Goal: Task Accomplishment & Management: Complete application form

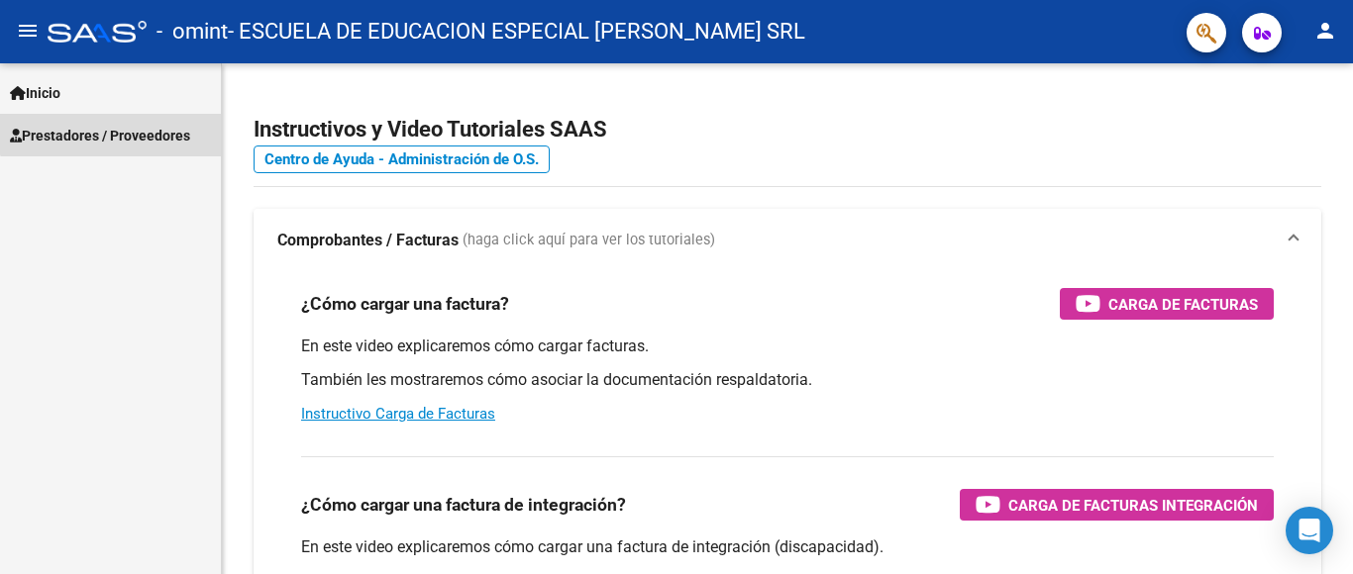
click at [130, 127] on span "Prestadores / Proveedores" at bounding box center [100, 136] width 180 height 22
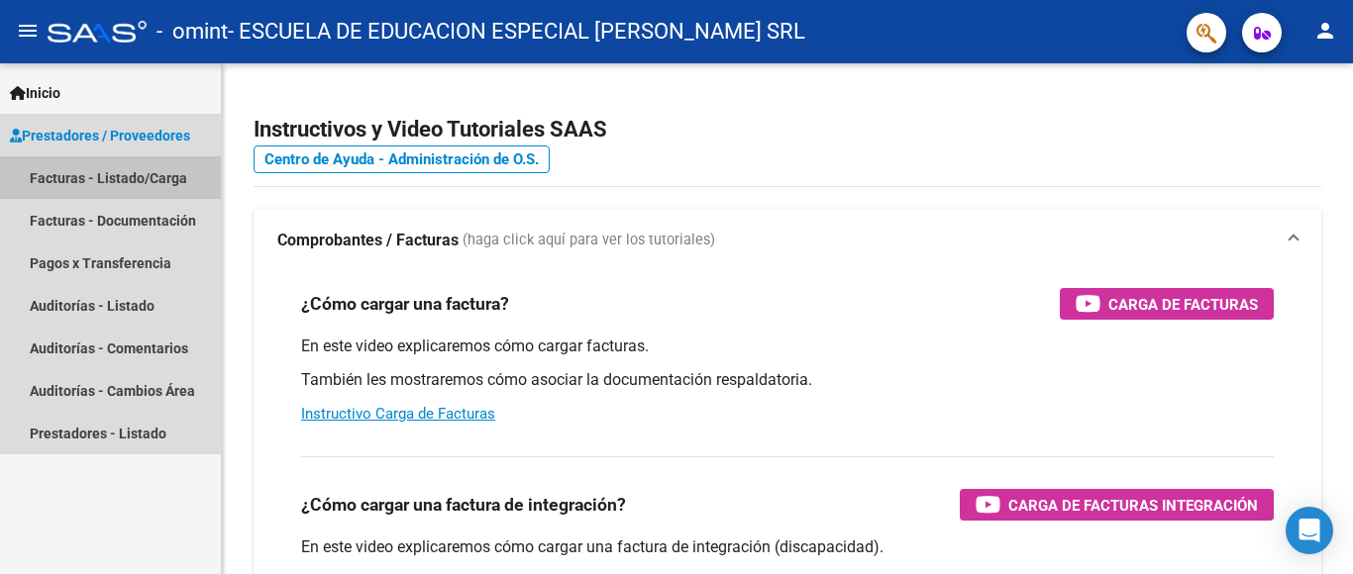
click at [161, 174] on link "Facturas - Listado/Carga" at bounding box center [110, 177] width 221 height 43
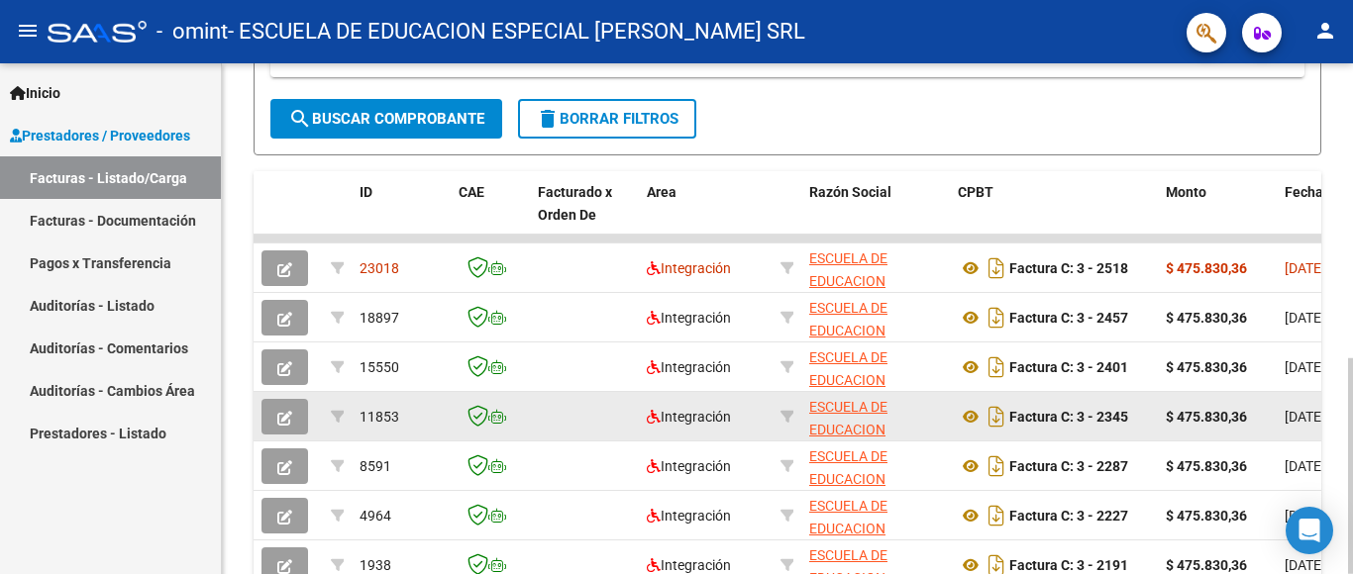
scroll to position [594, 0]
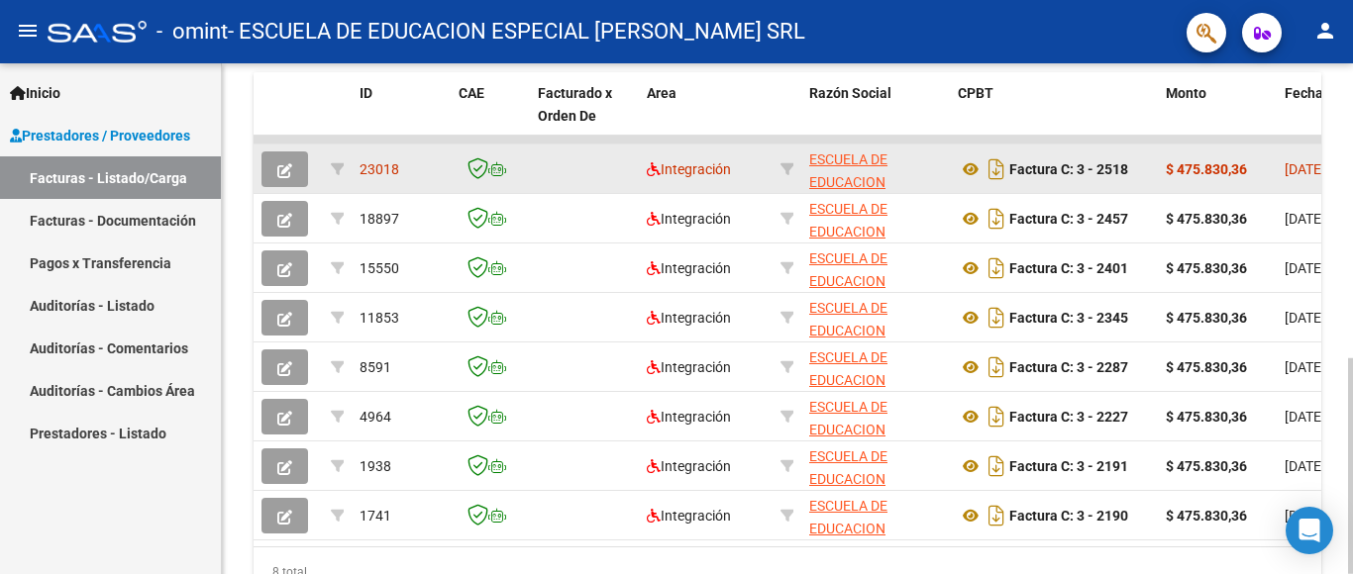
click at [292, 165] on button "button" at bounding box center [284, 170] width 47 height 36
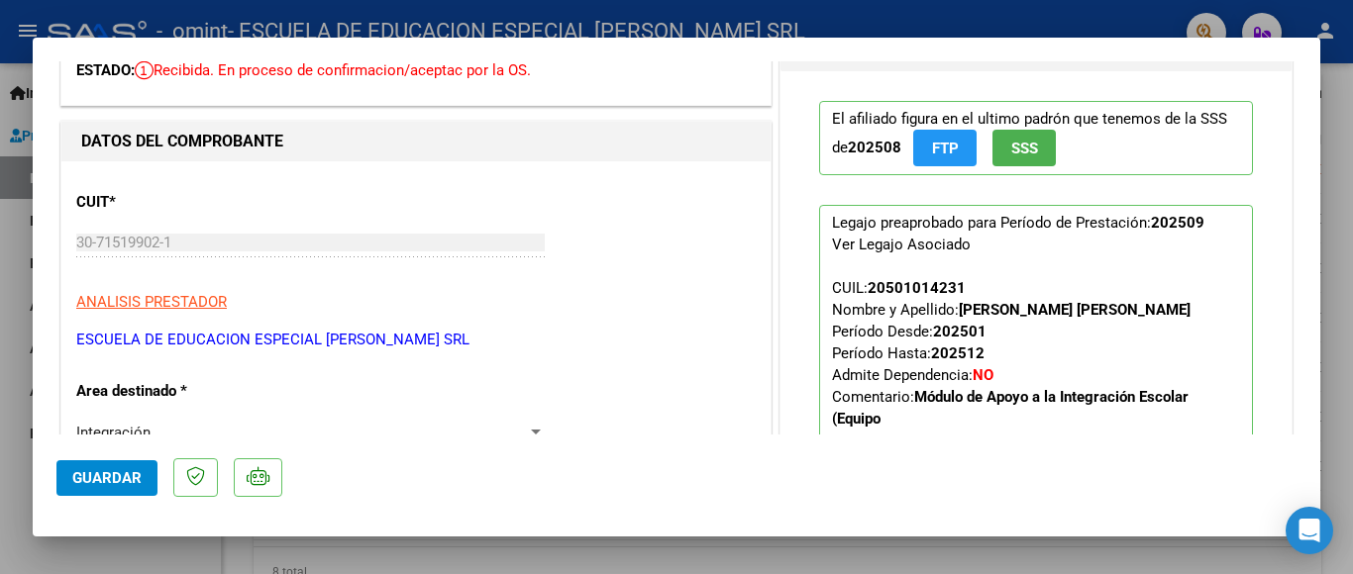
scroll to position [0, 0]
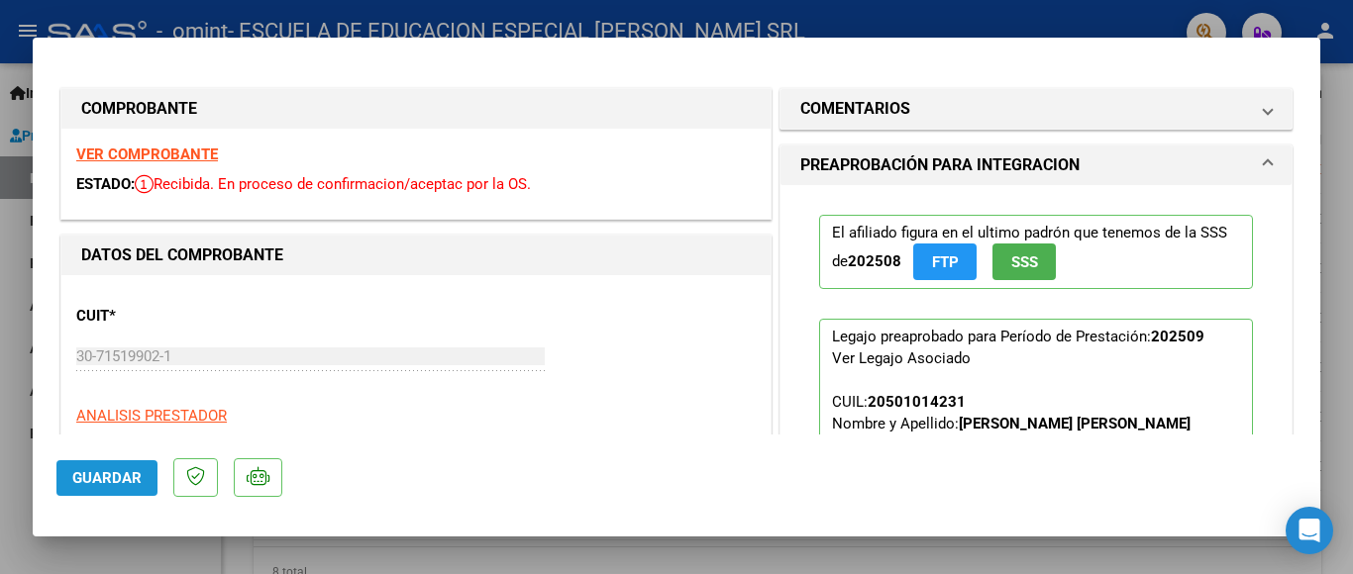
click at [110, 478] on span "Guardar" at bounding box center [106, 478] width 69 height 18
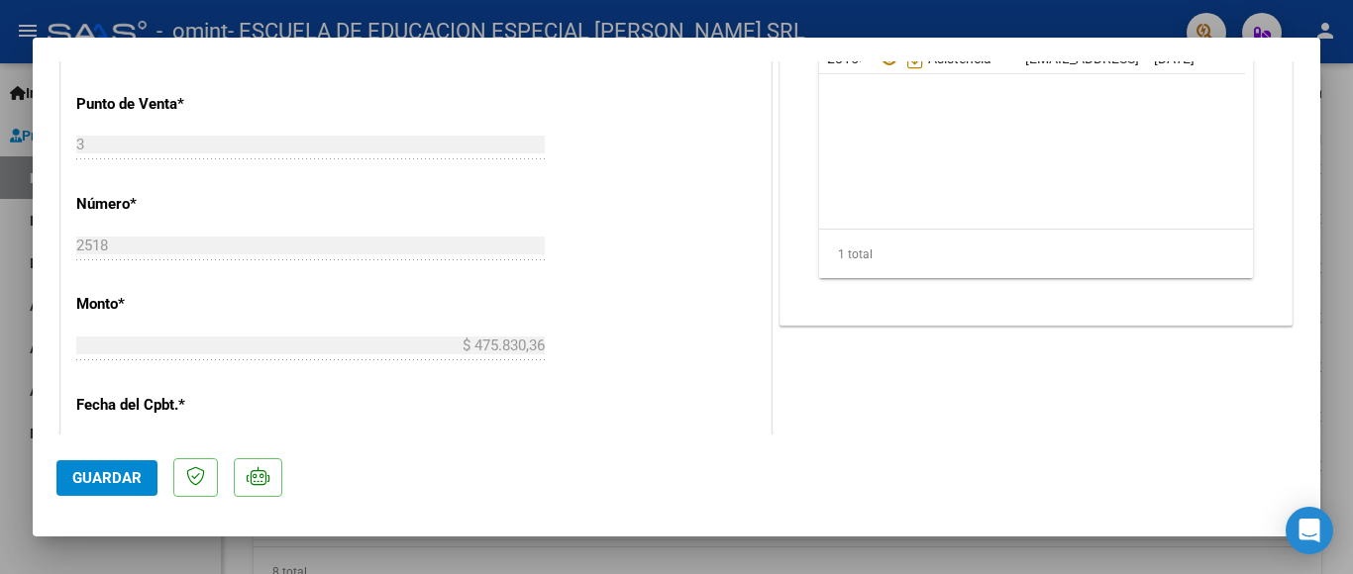
scroll to position [1089, 0]
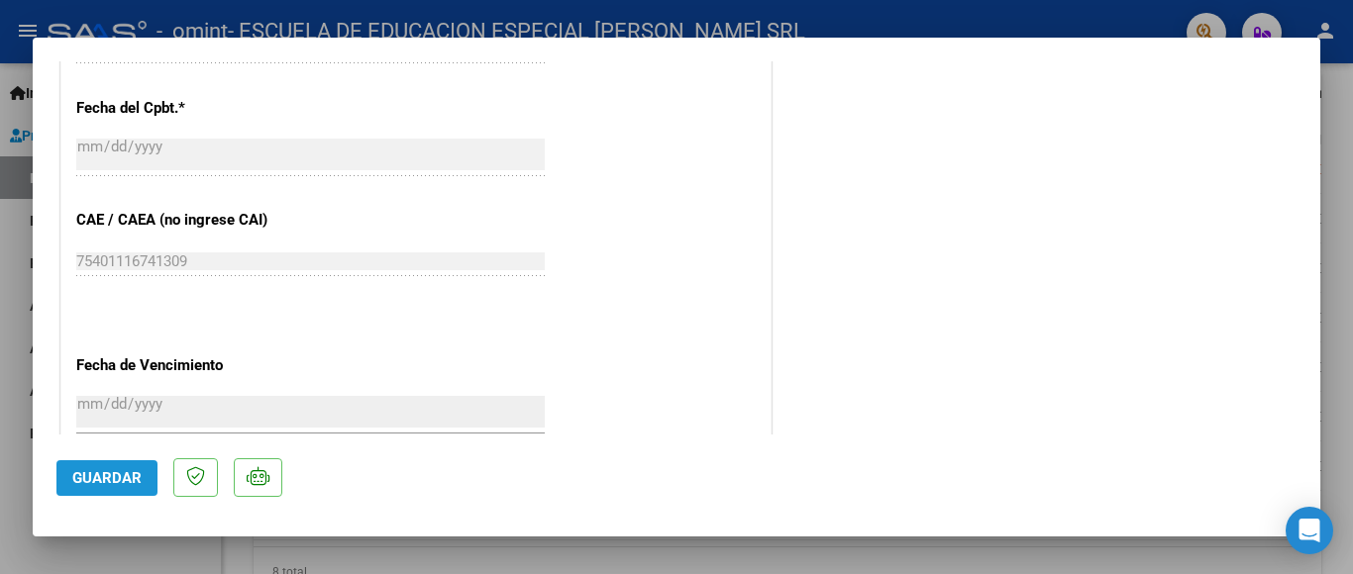
click at [124, 480] on span "Guardar" at bounding box center [106, 478] width 69 height 18
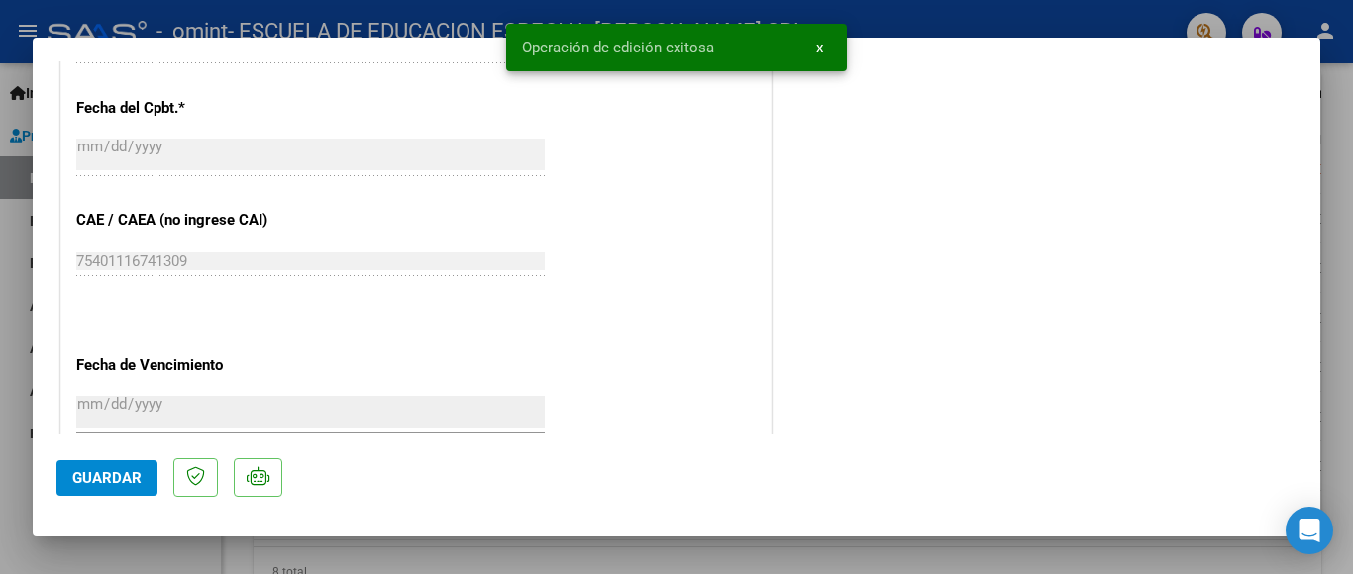
click at [624, 560] on div at bounding box center [676, 287] width 1353 height 574
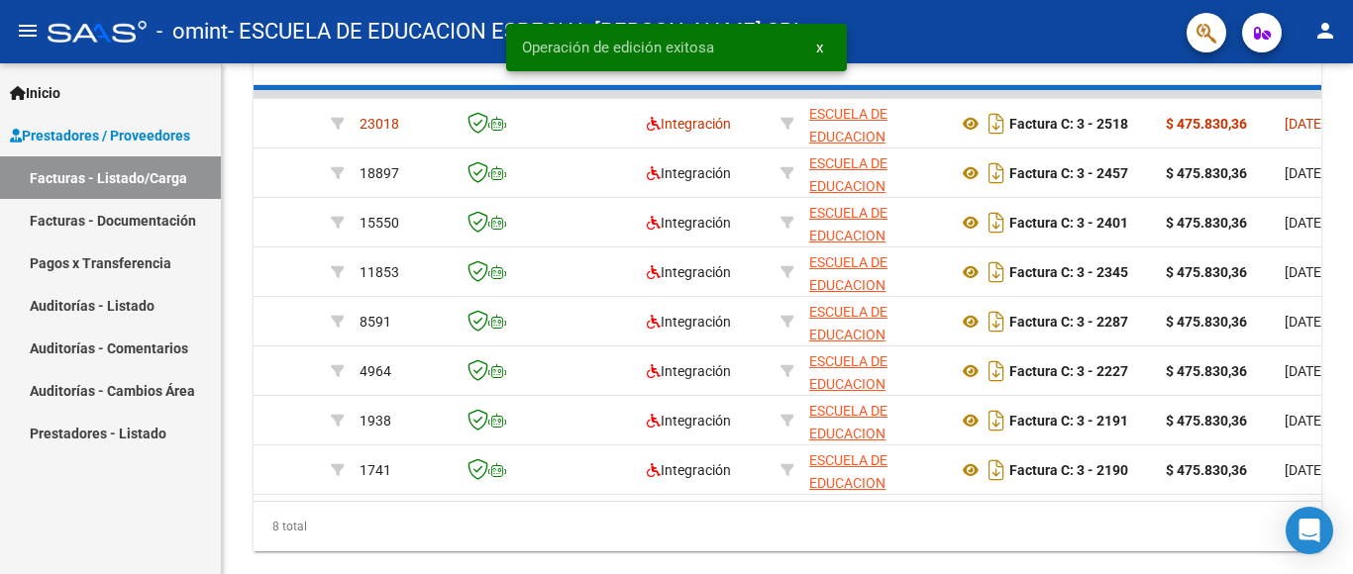
scroll to position [594, 0]
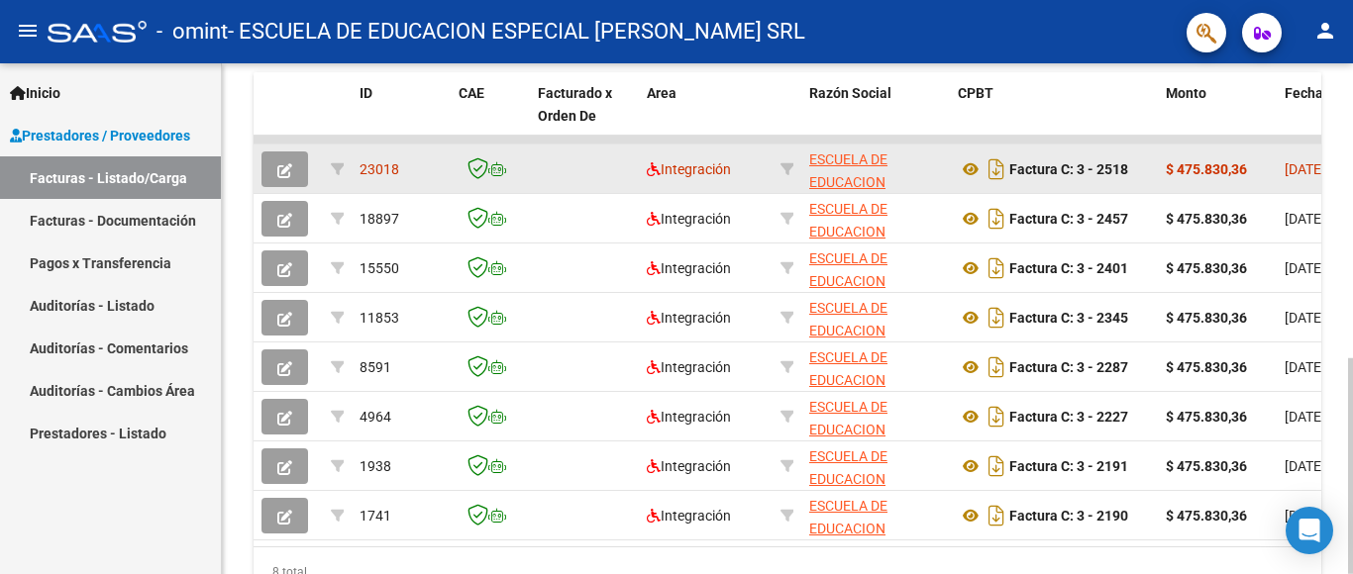
drag, startPoint x: 590, startPoint y: 156, endPoint x: 577, endPoint y: 163, distance: 14.6
click at [577, 163] on datatable-body-cell at bounding box center [584, 169] width 109 height 49
click at [283, 169] on icon "button" at bounding box center [284, 170] width 15 height 15
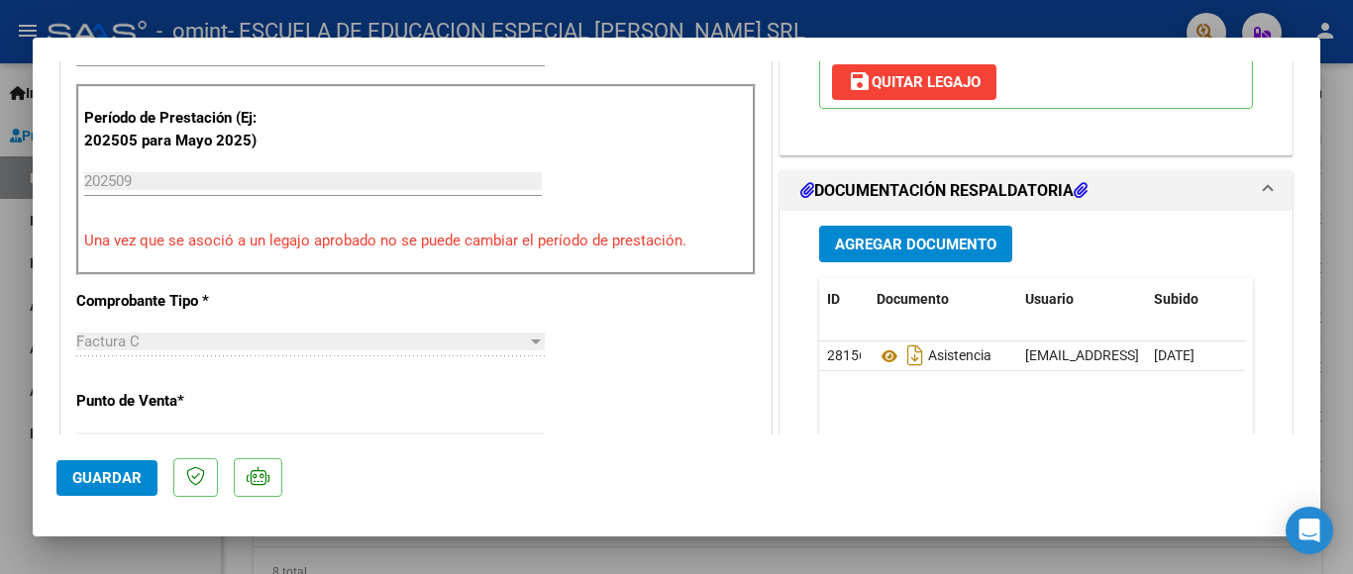
scroll to position [396, 0]
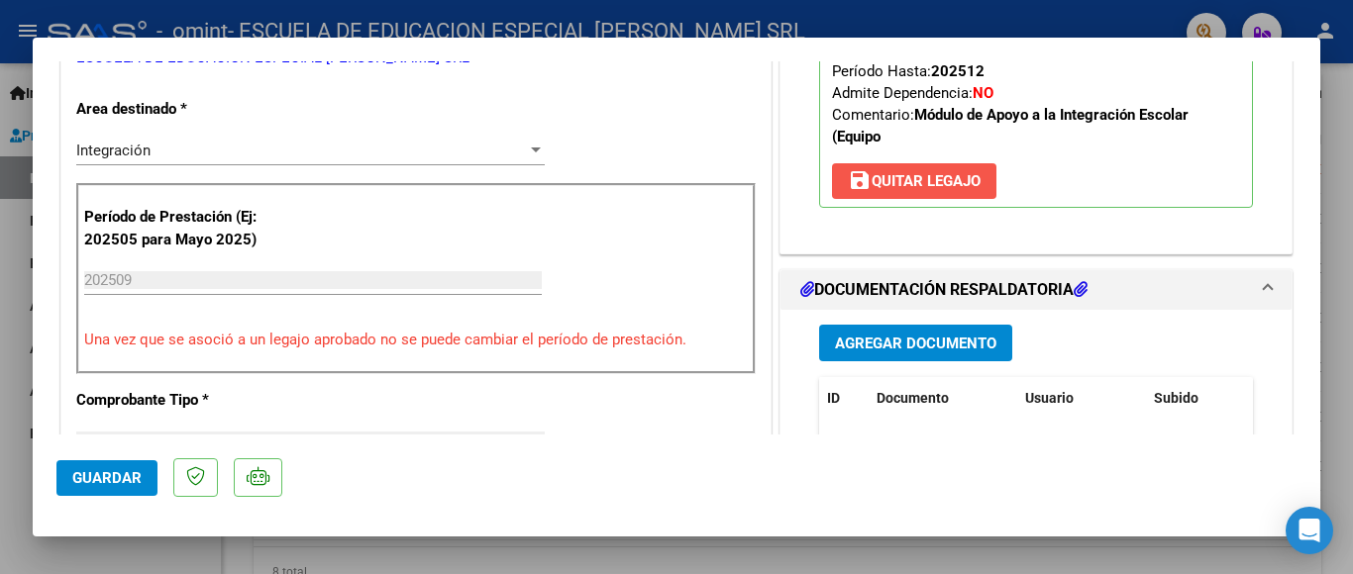
click at [926, 185] on span "save [PERSON_NAME]" at bounding box center [914, 181] width 133 height 18
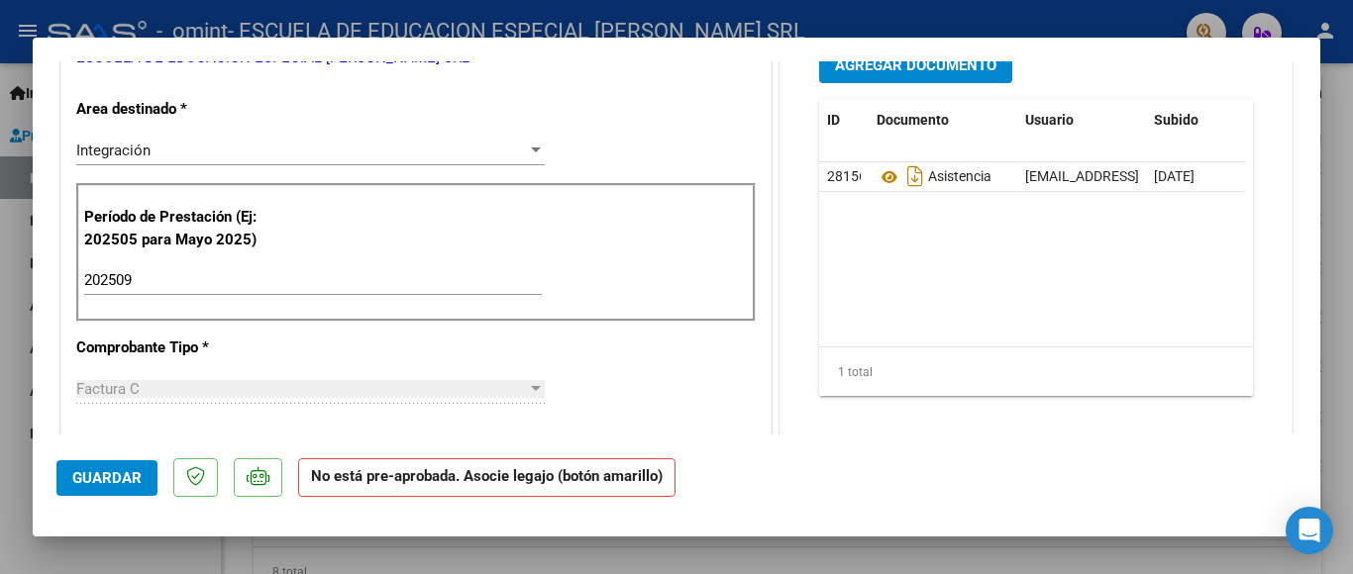
scroll to position [0, 0]
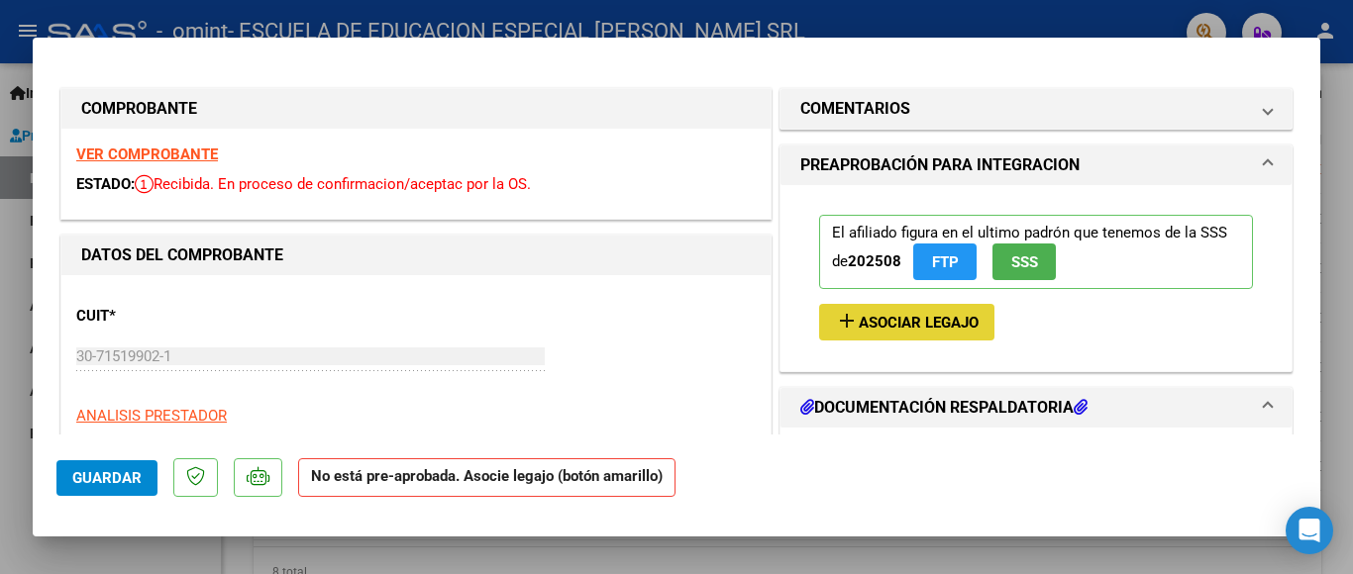
click at [876, 314] on span "Asociar Legajo" at bounding box center [919, 323] width 120 height 18
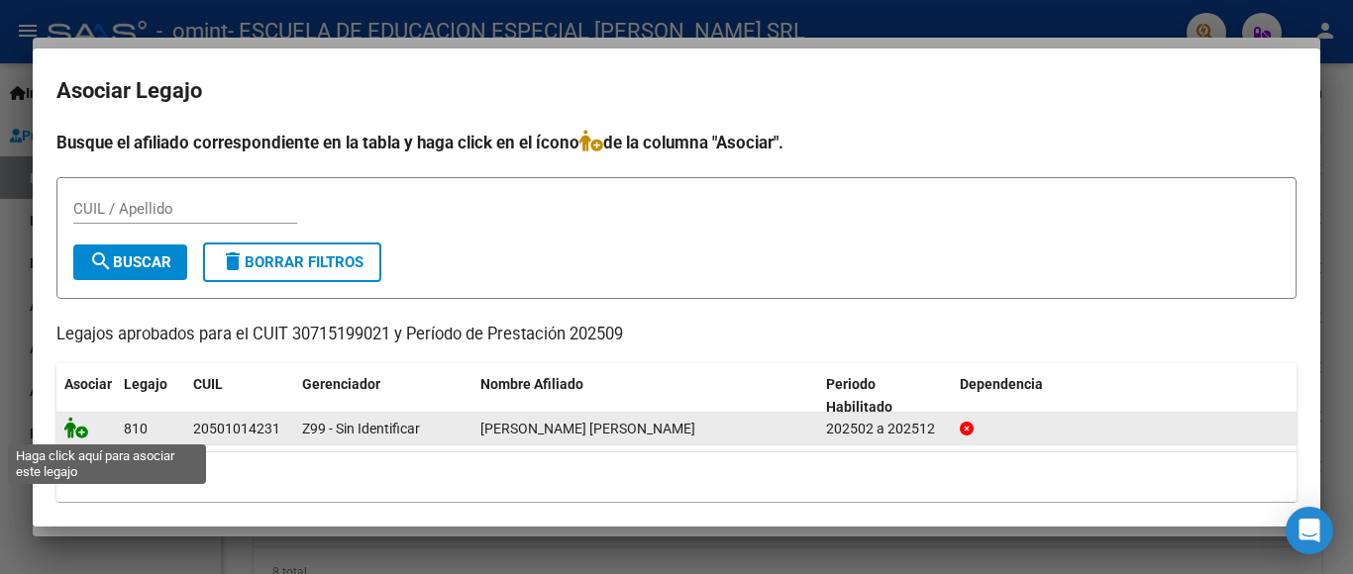
click at [79, 429] on icon at bounding box center [76, 428] width 24 height 22
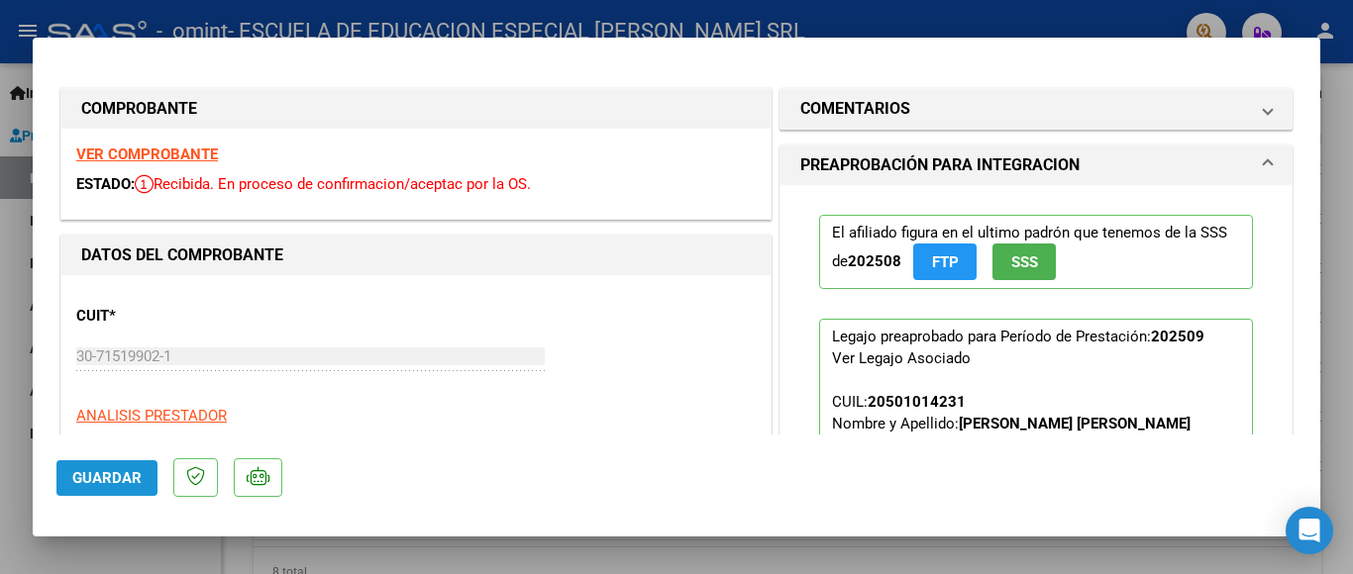
click at [112, 474] on span "Guardar" at bounding box center [106, 478] width 69 height 18
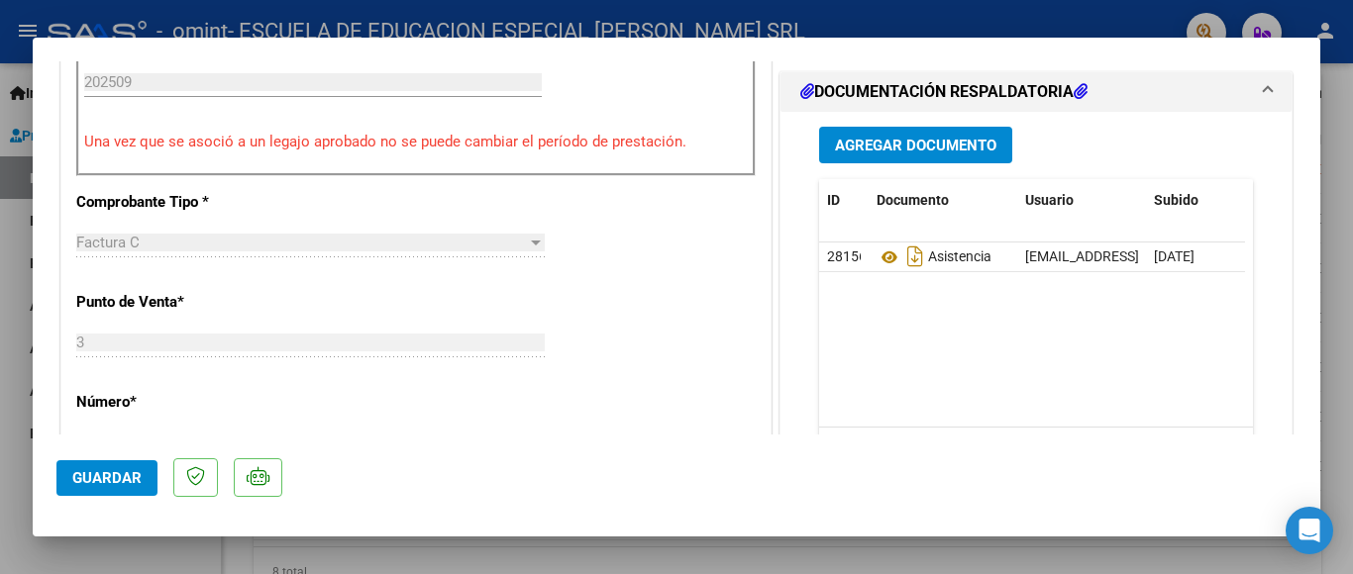
scroll to position [990, 0]
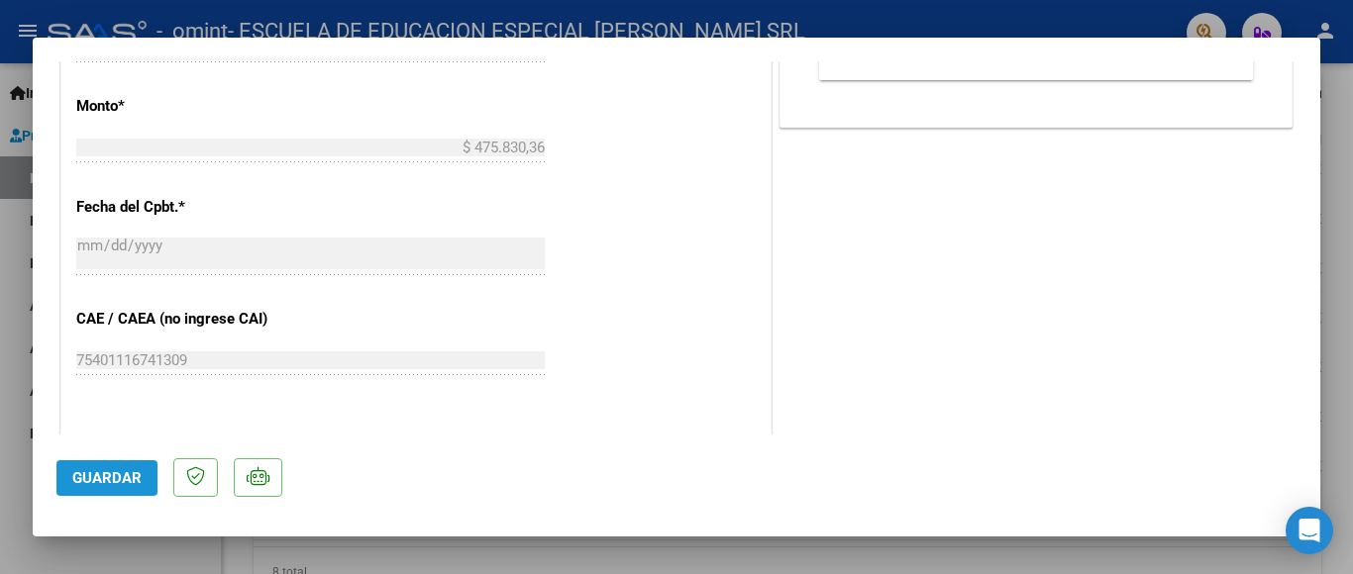
click at [115, 466] on button "Guardar" at bounding box center [106, 478] width 101 height 36
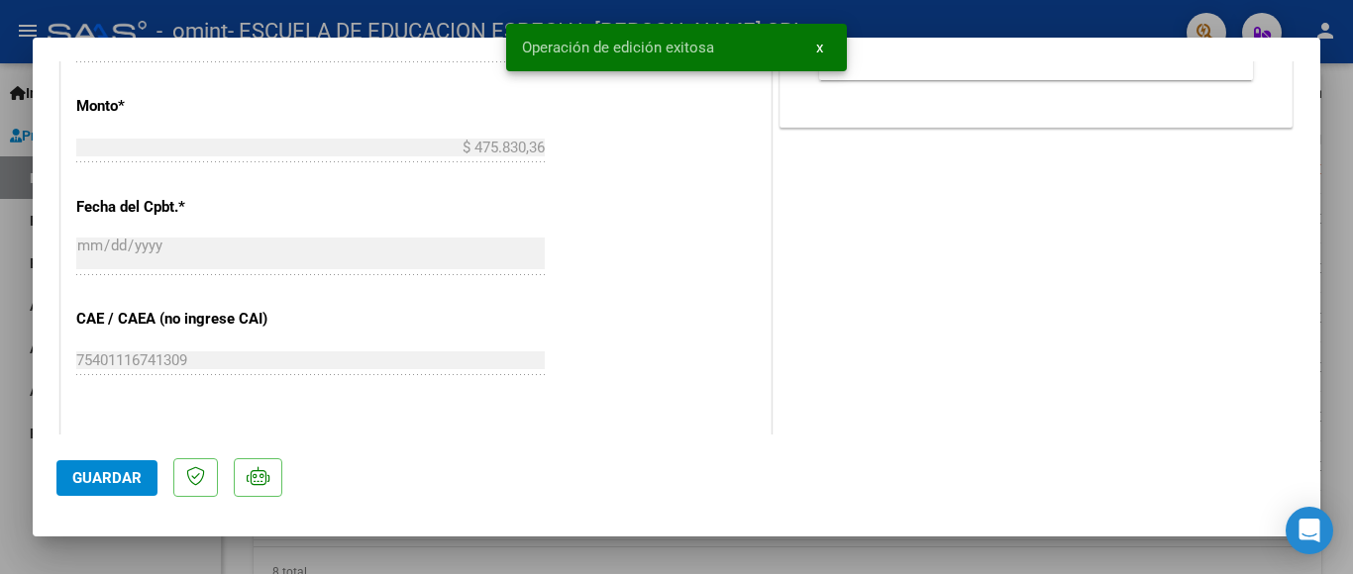
click at [15, 376] on div at bounding box center [676, 287] width 1353 height 574
type input "$ 0,00"
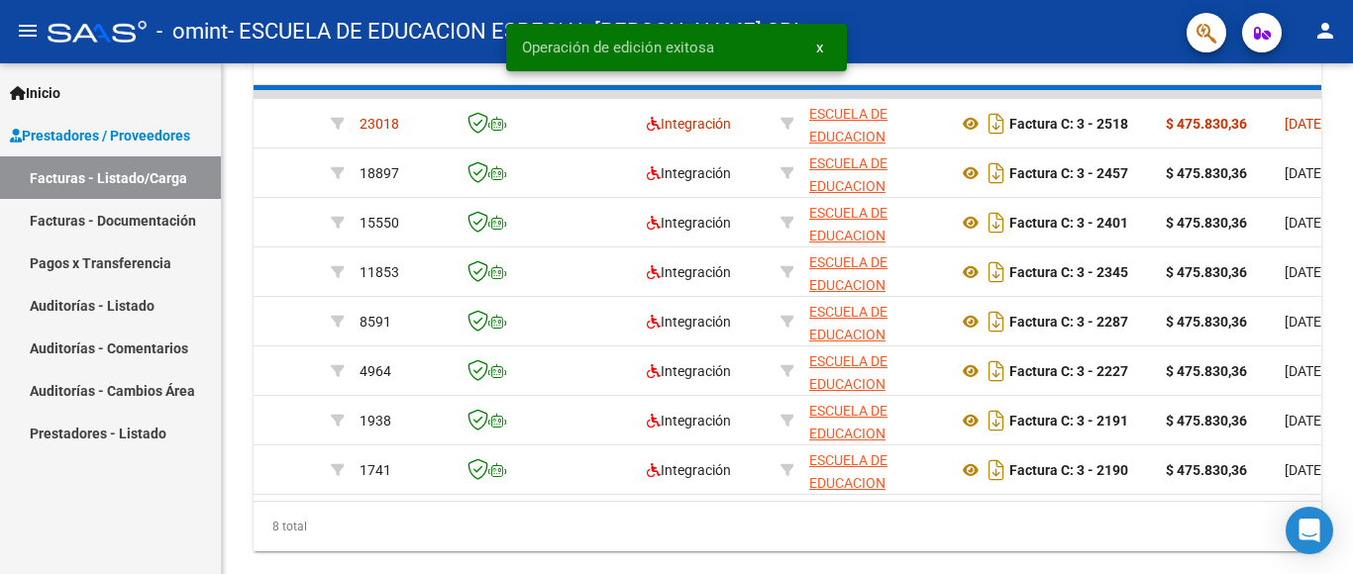
scroll to position [594, 0]
